Goal: Information Seeking & Learning: Learn about a topic

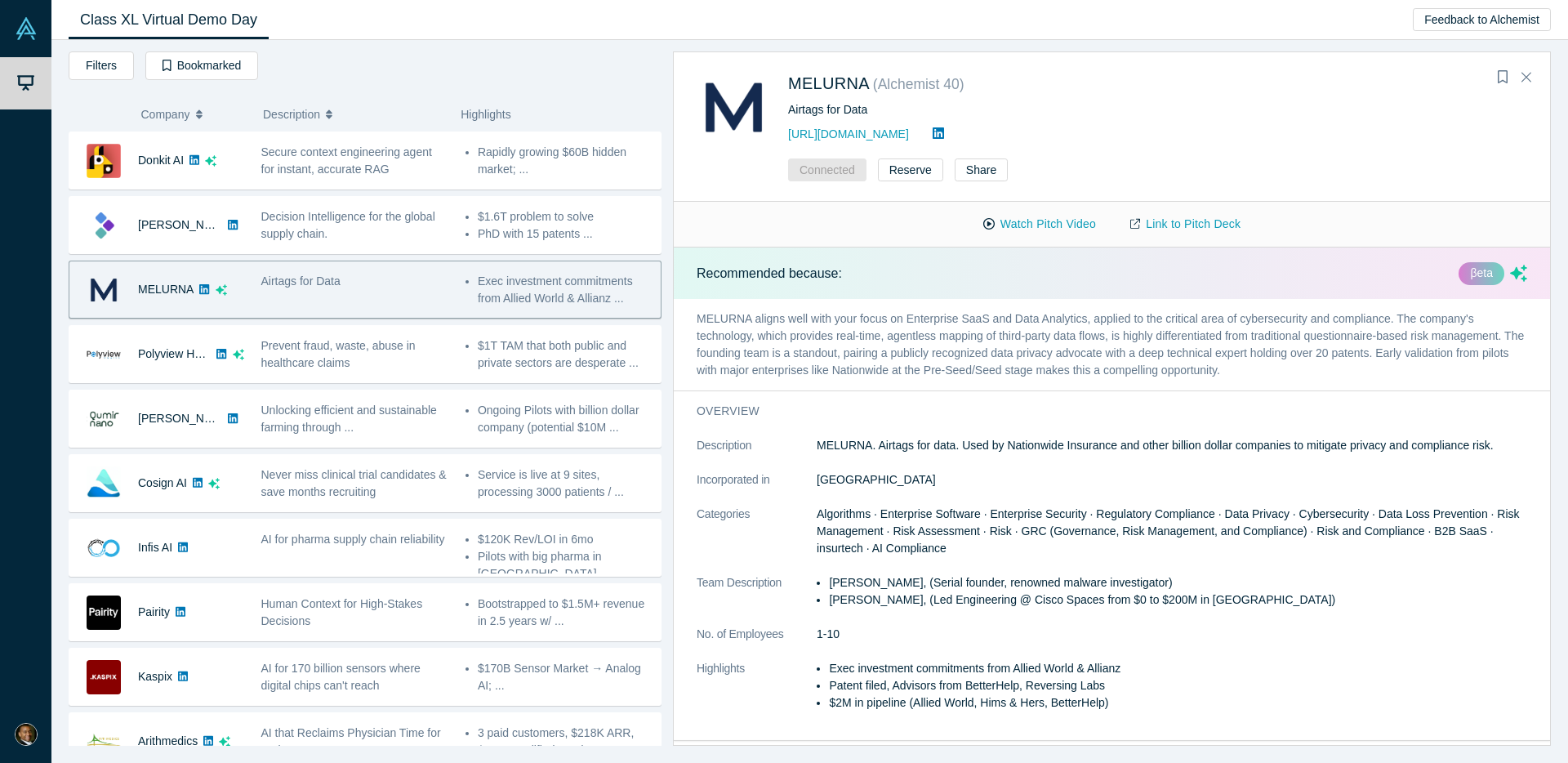
click at [808, 321] on p "MELURNA aligns well with your focus on Enterprise SaaS and Data Analytics, appl…" at bounding box center [1112, 344] width 877 height 91
click at [1332, 324] on p "MELURNA aligns well with your focus on Enterprise SaaS and Data Analytics, appl…" at bounding box center [1112, 344] width 877 height 91
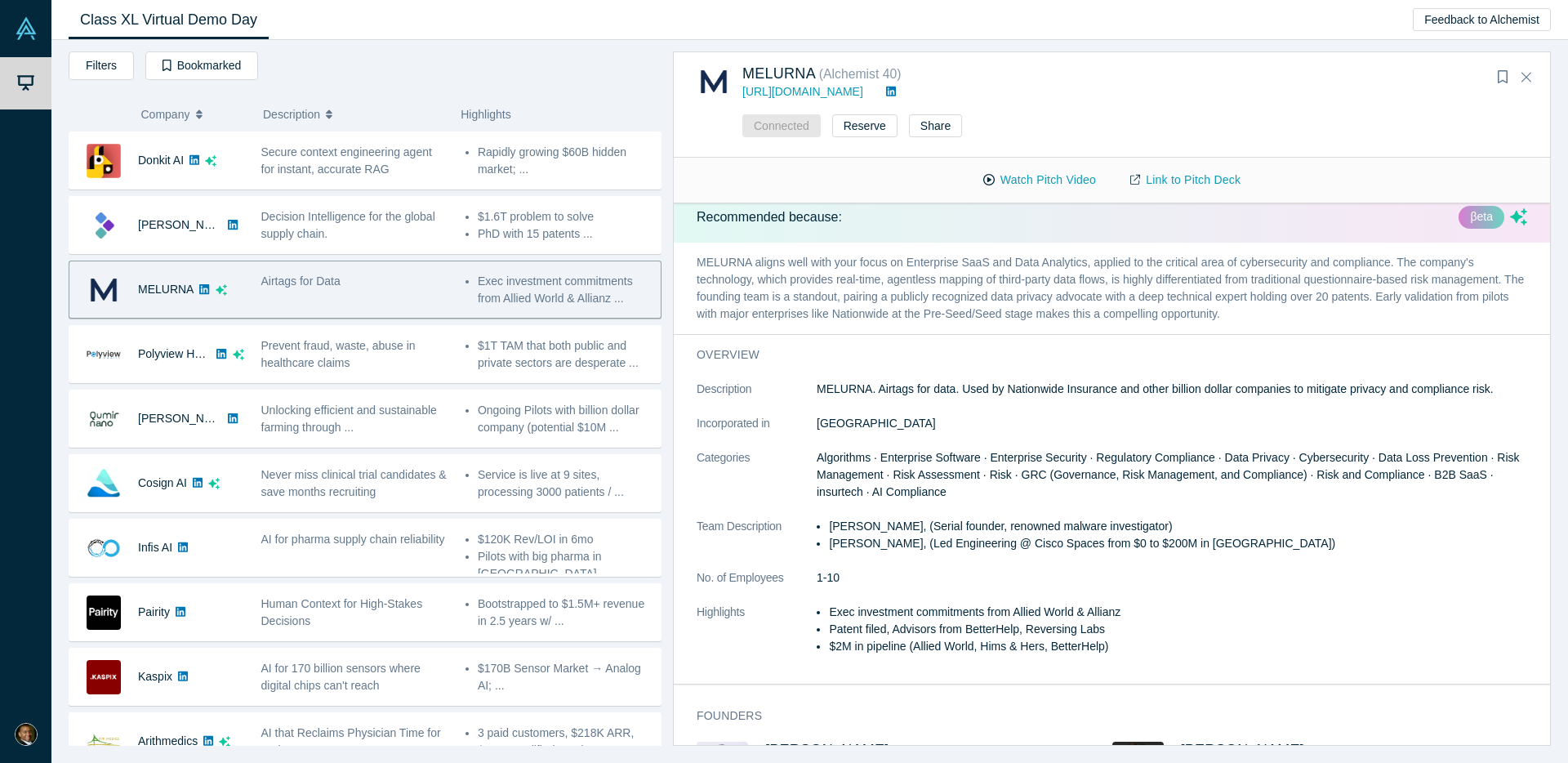
scroll to position [29, 0]
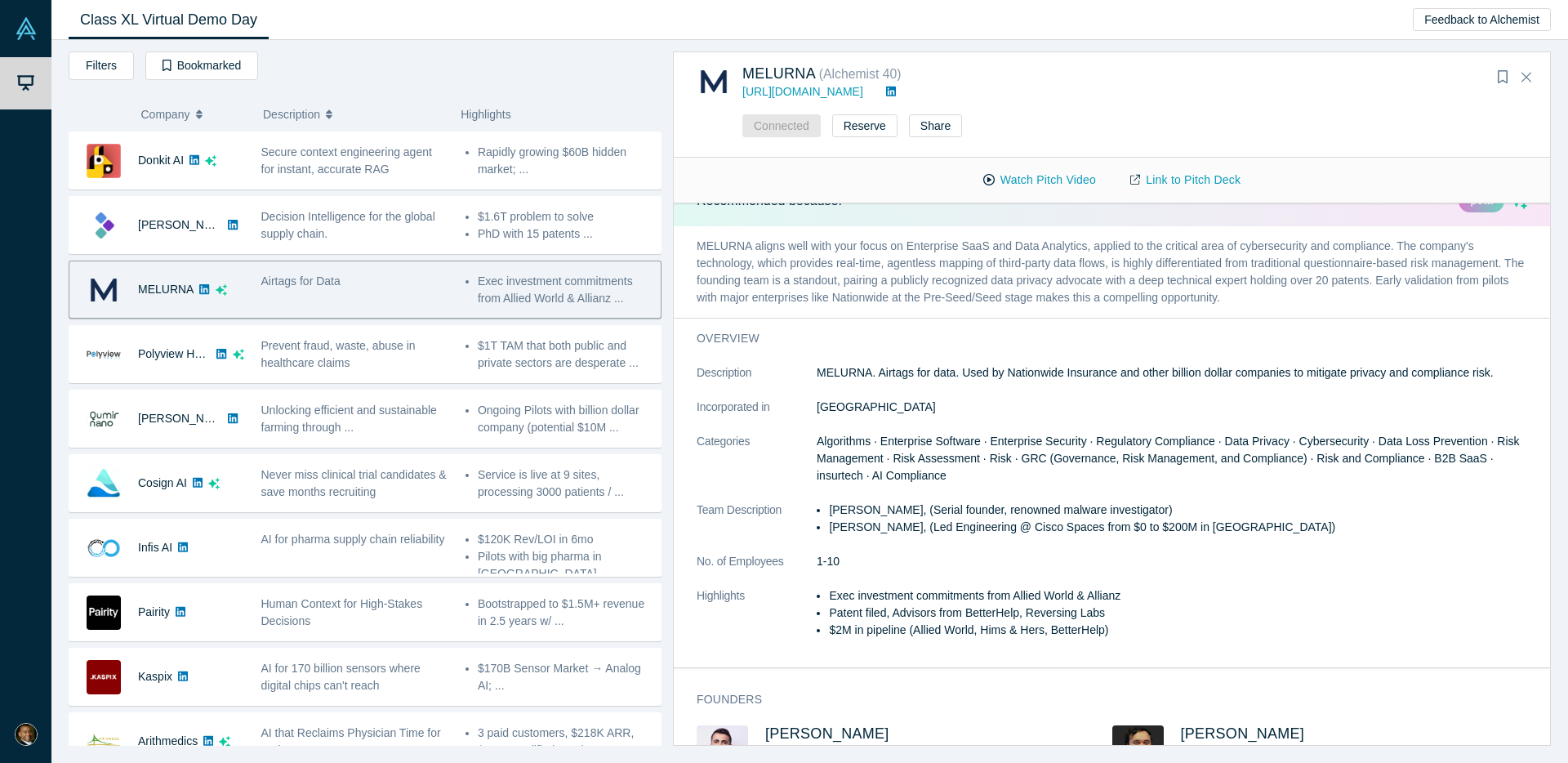
click at [904, 397] on dl "Description MELURNA. Airtags for data. Used by Nationwide Insurance and other b…" at bounding box center [1112, 509] width 831 height 291
drag, startPoint x: 876, startPoint y: 373, endPoint x: 957, endPoint y: 374, distance: 81.0
click at [957, 374] on p "MELURNA. Airtags for data. Used by Nationwide Insurance and other billion dolla…" at bounding box center [1172, 373] width 710 height 17
copy p "Airtags for data"
click at [962, 469] on dd "Algorithms · Enterprise Software · Enterprise Security · Regulatory Compliance …" at bounding box center [1172, 458] width 710 height 52
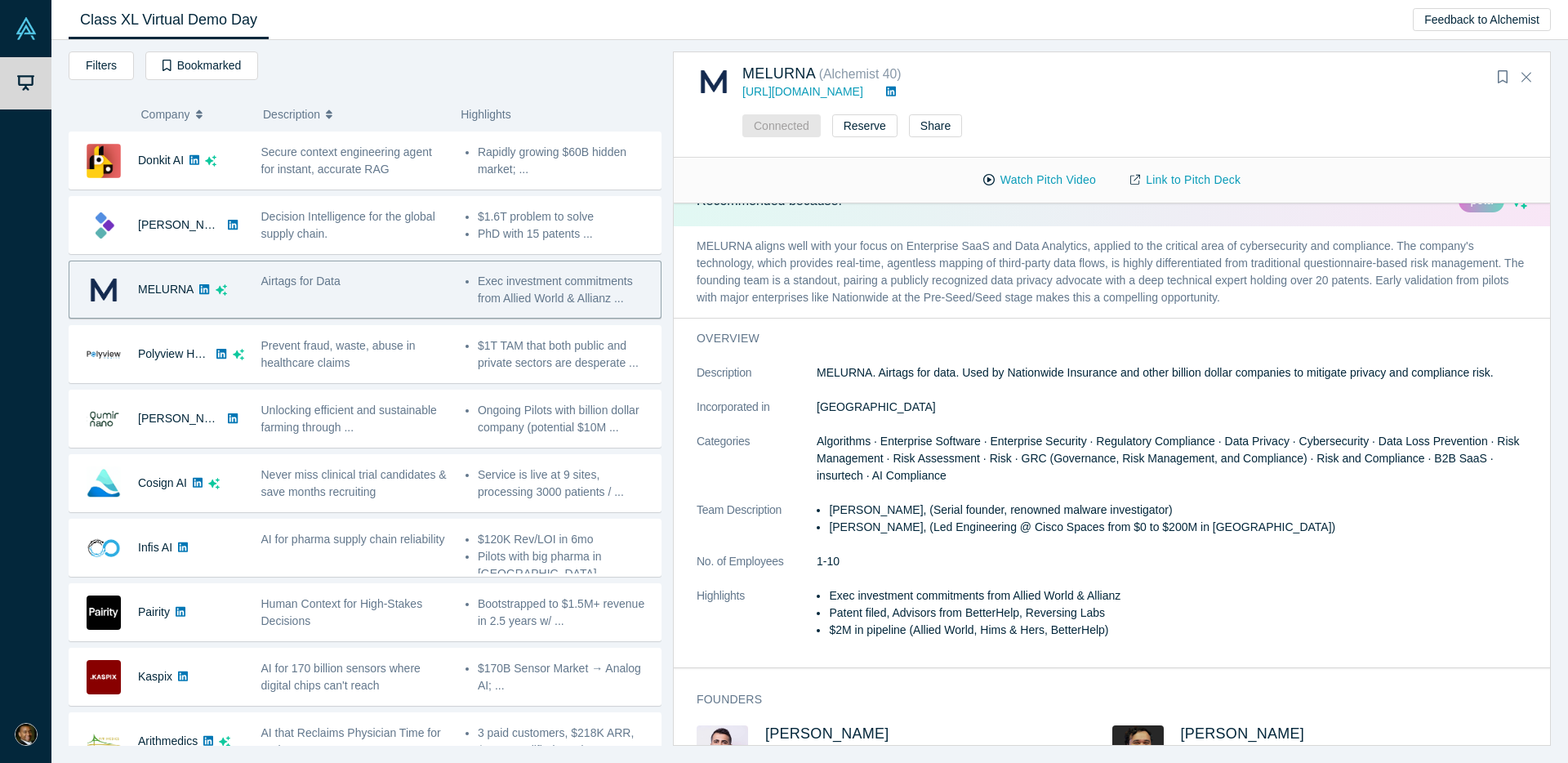
click at [1022, 496] on dl "Description MELURNA. Airtags for data. Used by Nationwide Insurance and other b…" at bounding box center [1112, 509] width 831 height 291
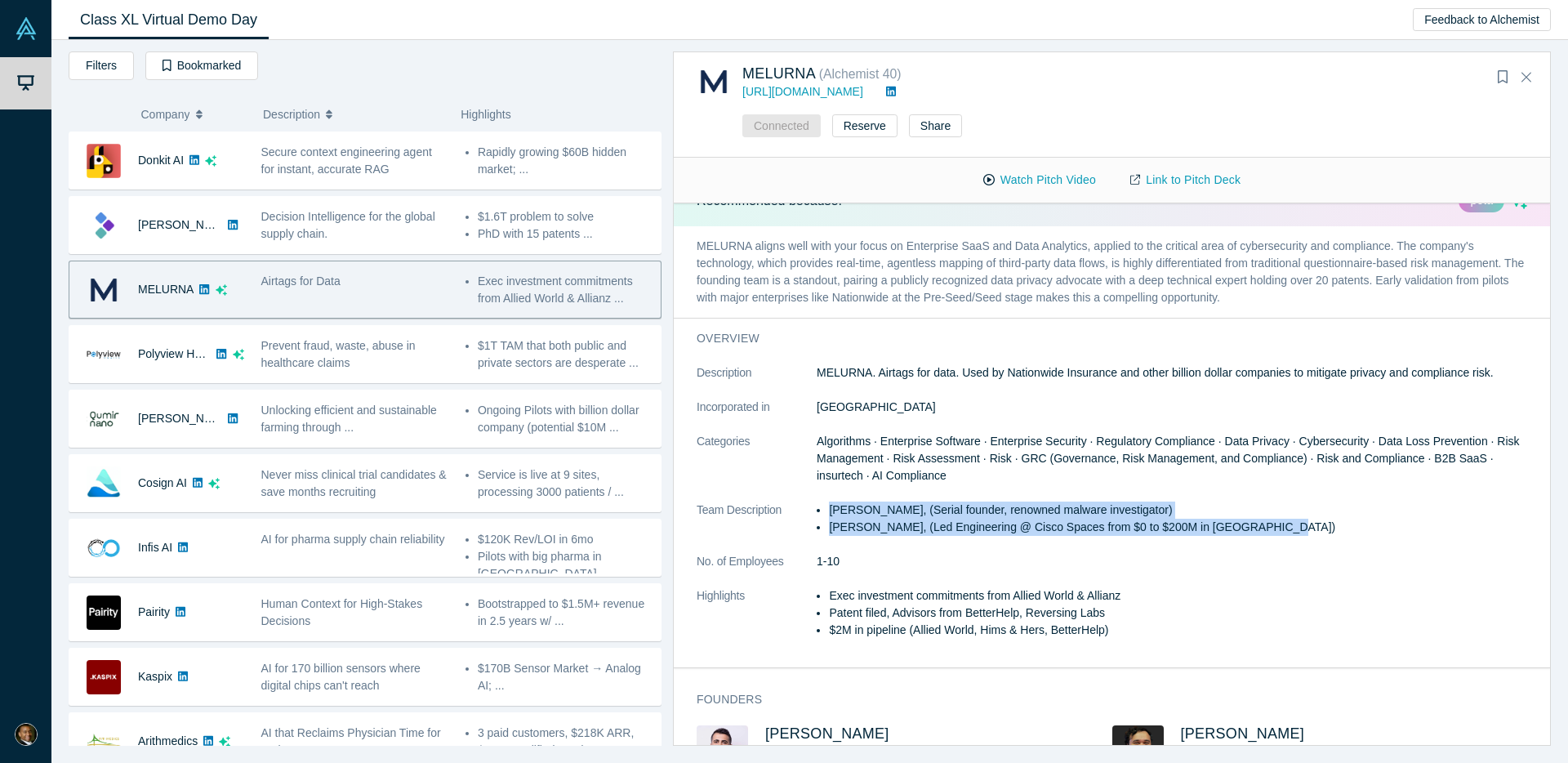
drag, startPoint x: 830, startPoint y: 508, endPoint x: 1281, endPoint y: 535, distance: 451.8
click at [1281, 535] on ul "[PERSON_NAME], (Serial founder, renowned malware investigator) [PERSON_NAME], (…" at bounding box center [1172, 519] width 710 height 35
copy ul "[PERSON_NAME], (Serial founder, renowned malware investigator) [PERSON_NAME], (…"
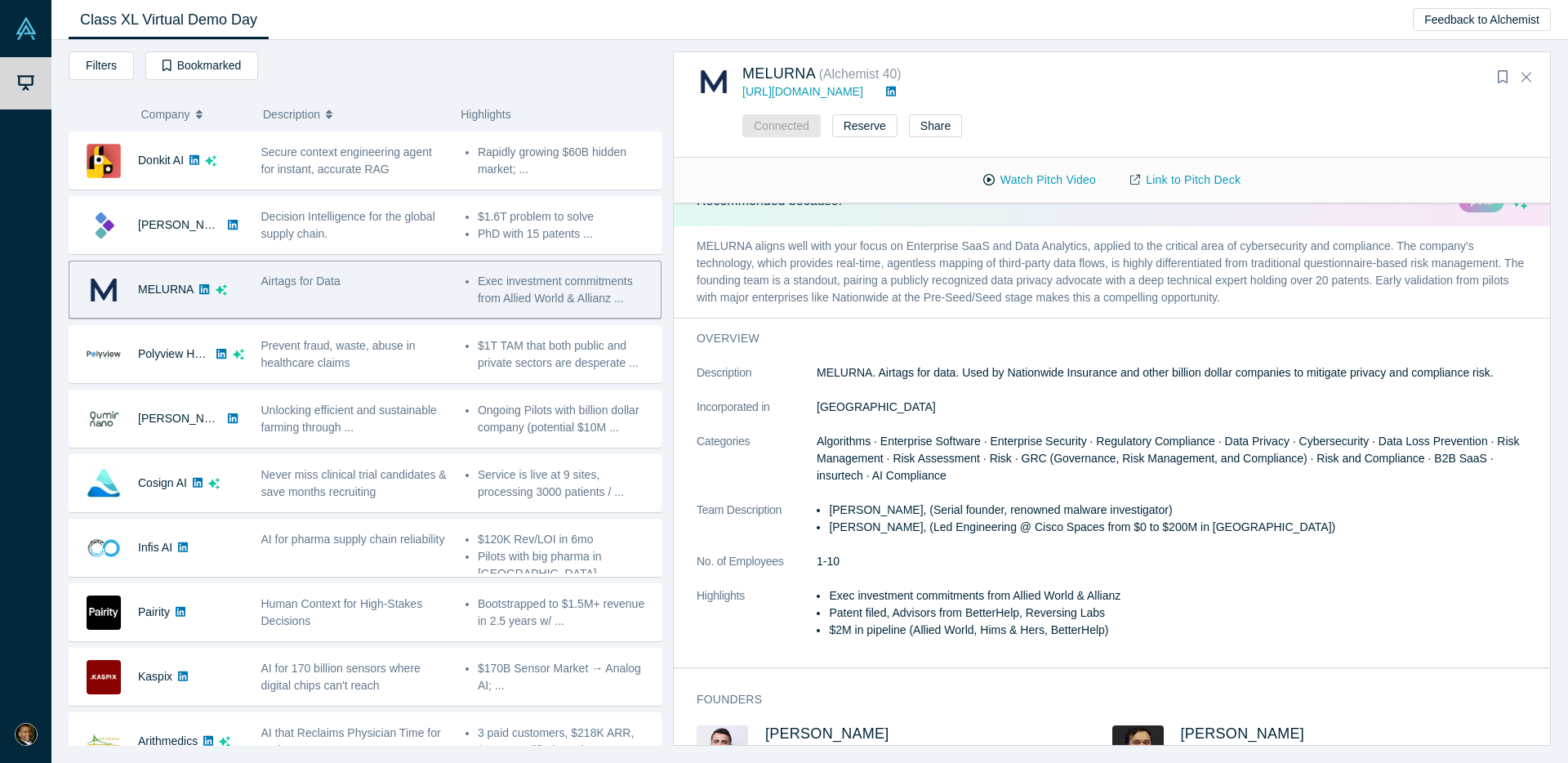
click at [933, 451] on span "Algorithms · Enterprise Software · Enterprise Security · Regulatory Compliance …" at bounding box center [1169, 457] width 704 height 47
click at [922, 556] on dd "1-10" at bounding box center [1172, 561] width 710 height 17
click at [958, 597] on li "Exec investment commitments from Allied World & Allianz" at bounding box center [1178, 596] width 699 height 17
click at [1145, 616] on li "Patent filed, Advisors from BetterHelp, Reversing Labs" at bounding box center [1178, 613] width 699 height 17
click at [874, 635] on li "$2M in pipeline (Allied World, Hims & Hers, BetterHelp)" at bounding box center [1178, 630] width 699 height 17
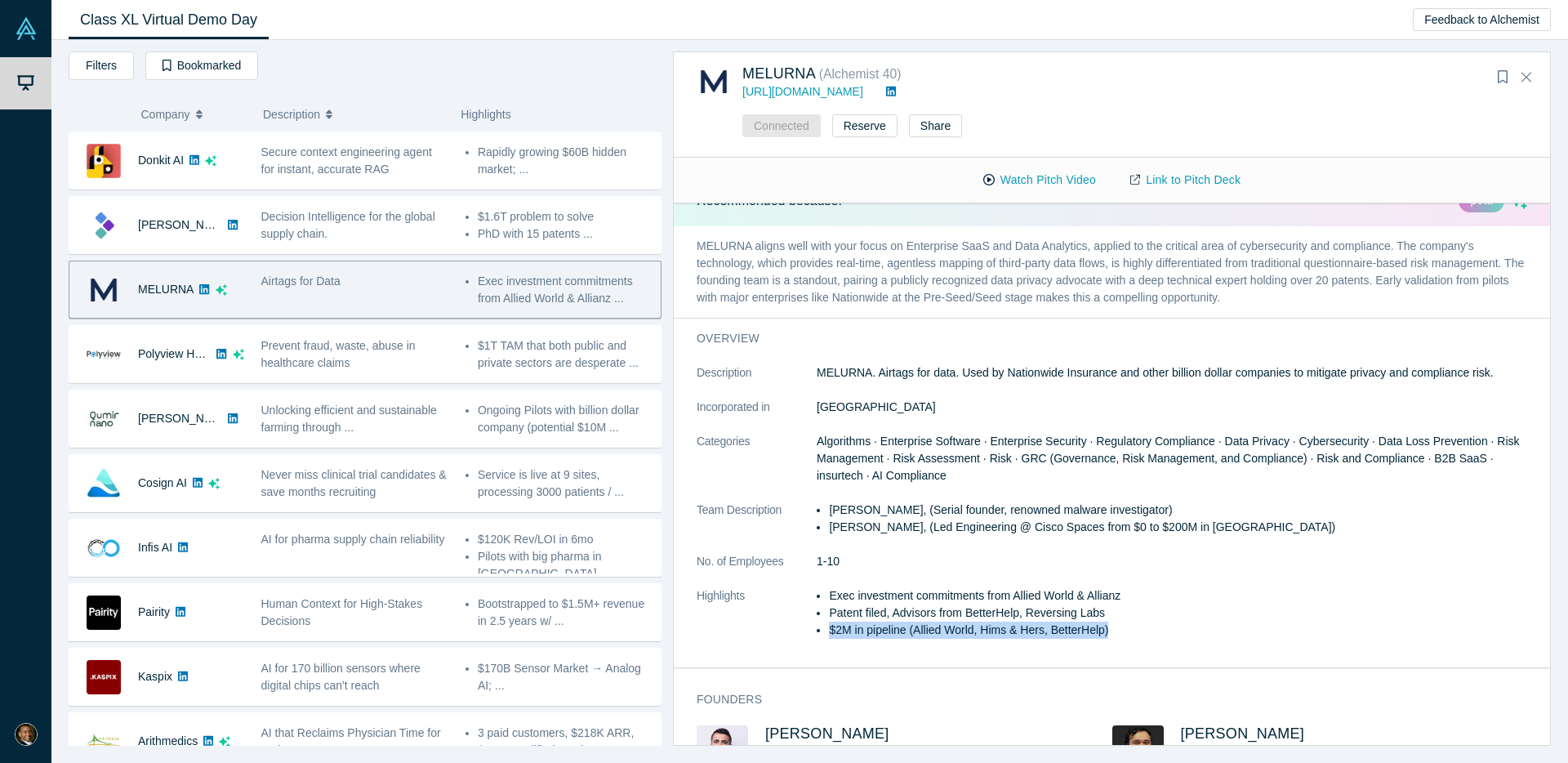
drag, startPoint x: 830, startPoint y: 628, endPoint x: 1124, endPoint y: 628, distance: 294.0
click at [1124, 628] on li "$2M in pipeline (Allied World, Hims & Hers, BetterHelp)" at bounding box center [1178, 630] width 699 height 17
copy li "$2M in pipeline (Allied World, Hims & Hers, BetterHelp)"
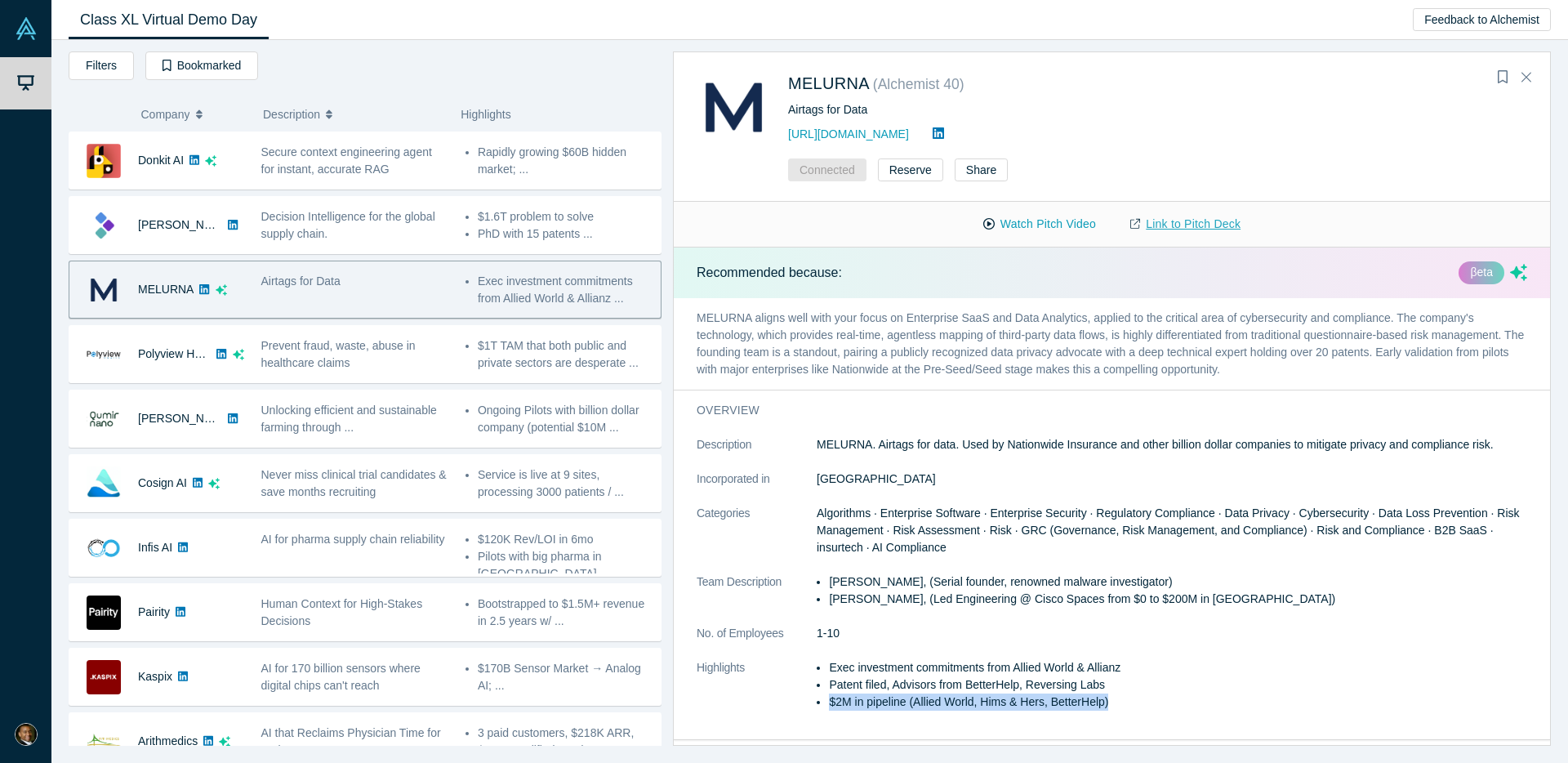
scroll to position [0, 0]
click at [1030, 584] on li "[PERSON_NAME], (Serial founder, renowned malware investigator)" at bounding box center [1178, 582] width 699 height 17
click at [1193, 428] on div "overview Description MELURNA. Airtags for data. Used by Nationwide Insurance an…" at bounding box center [1112, 565] width 877 height 349
click at [1310, 446] on p "MELURNA. Airtags for data. Used by Nationwide Insurance and other billion dolla…" at bounding box center [1172, 446] width 710 height 17
click at [1316, 442] on p "MELURNA. Airtags for data. Used by Nationwide Insurance and other billion dolla…" at bounding box center [1172, 446] width 710 height 17
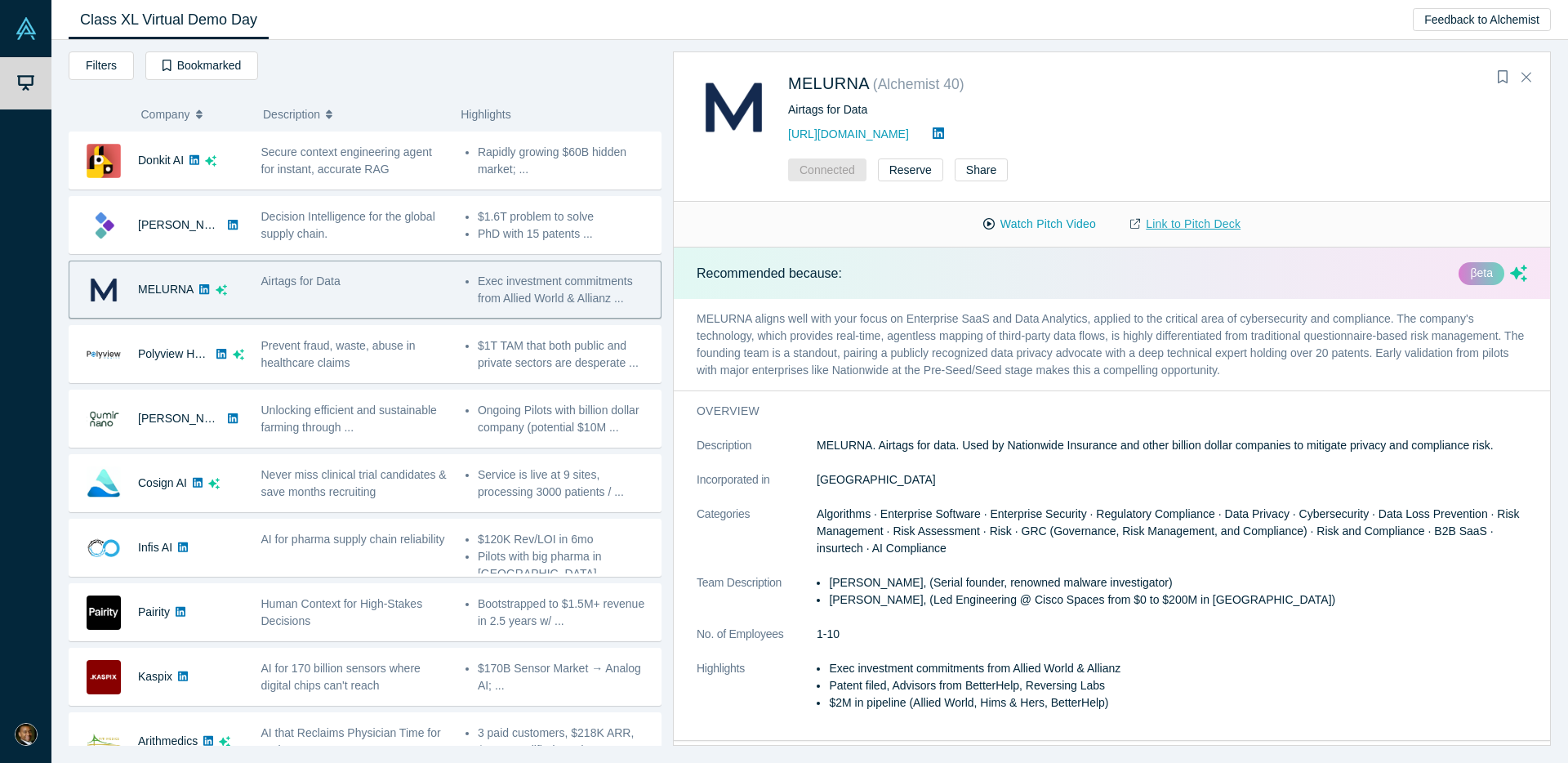
click at [1154, 217] on link "Link to Pitch Deck" at bounding box center [1185, 224] width 144 height 29
